Goal: Task Accomplishment & Management: Manage account settings

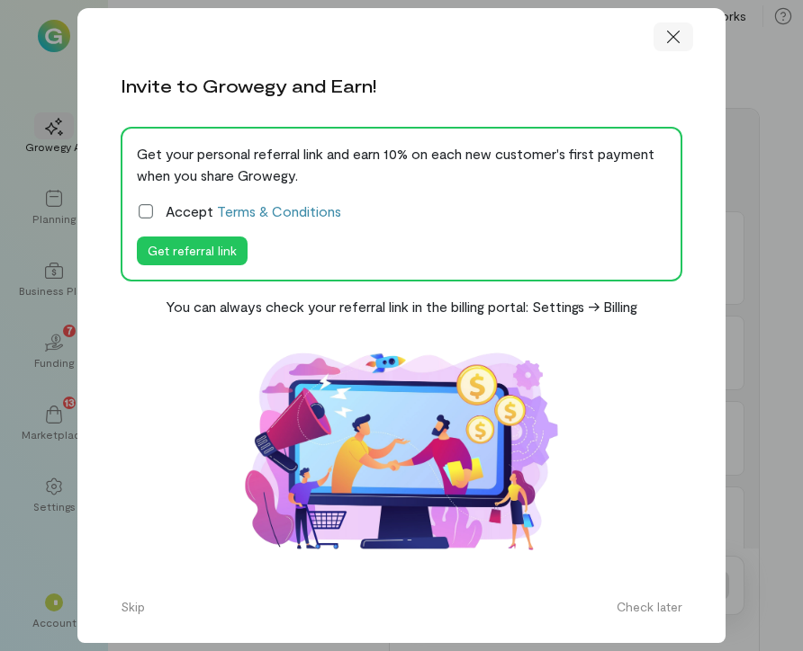
click at [667, 46] on icon at bounding box center [673, 37] width 18 height 18
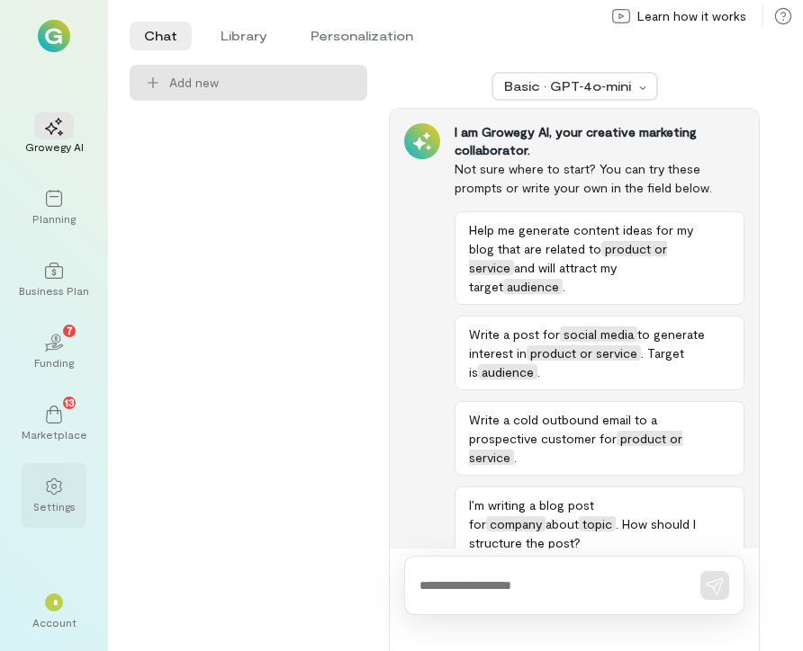
click at [64, 493] on div at bounding box center [54, 485] width 40 height 27
